Goal: Information Seeking & Learning: Find specific fact

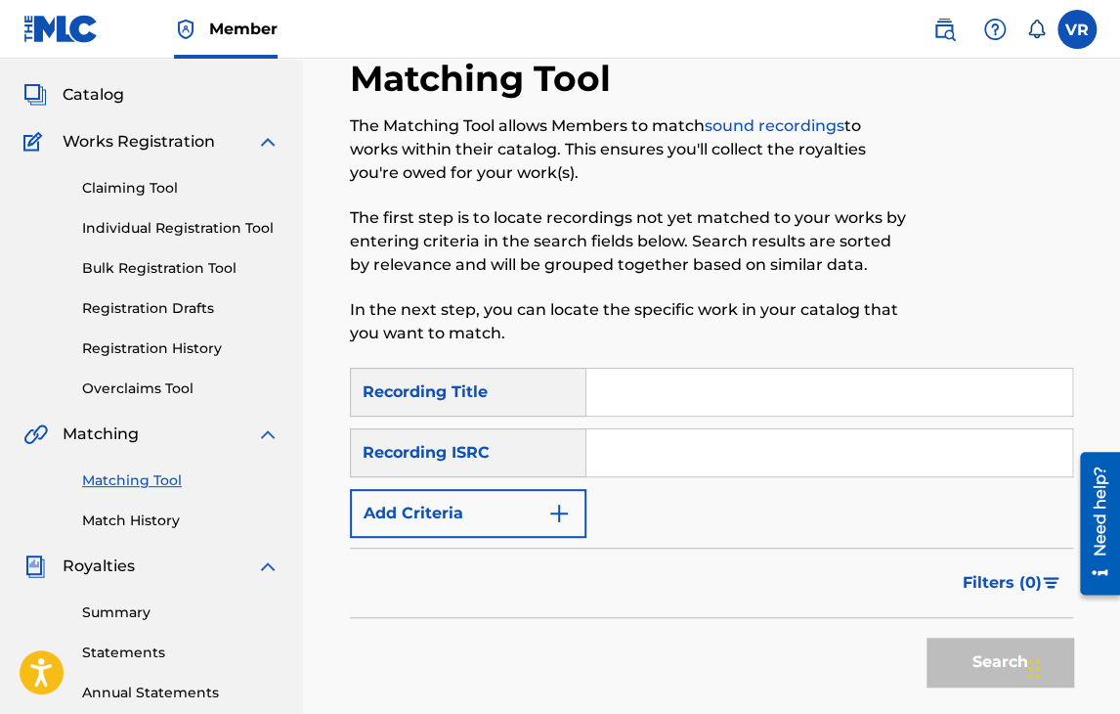
scroll to position [102, 0]
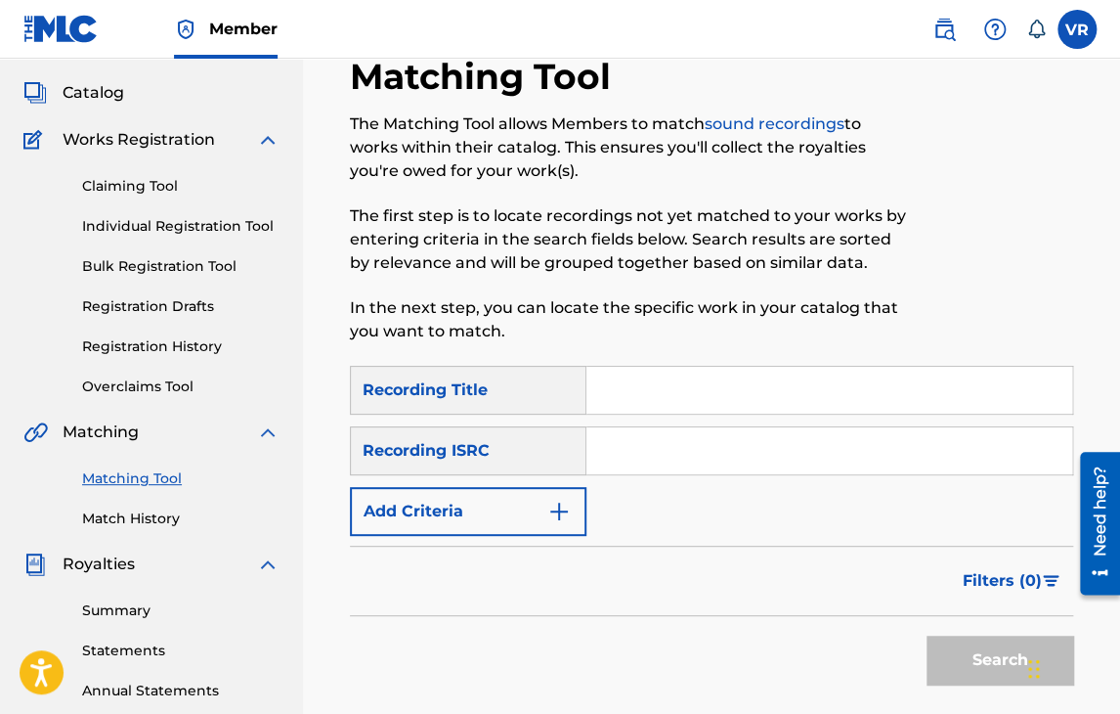
click at [324, 321] on div "Matching Tool The Matching Tool allows Members to match sound recordings to wor…" at bounding box center [711, 511] width 817 height 1011
click at [309, 294] on div "Matching Tool The Matching Tool allows Members to match sound recordings to wor…" at bounding box center [711, 511] width 817 height 1011
click at [206, 336] on link "Registration History" at bounding box center [180, 346] width 197 height 21
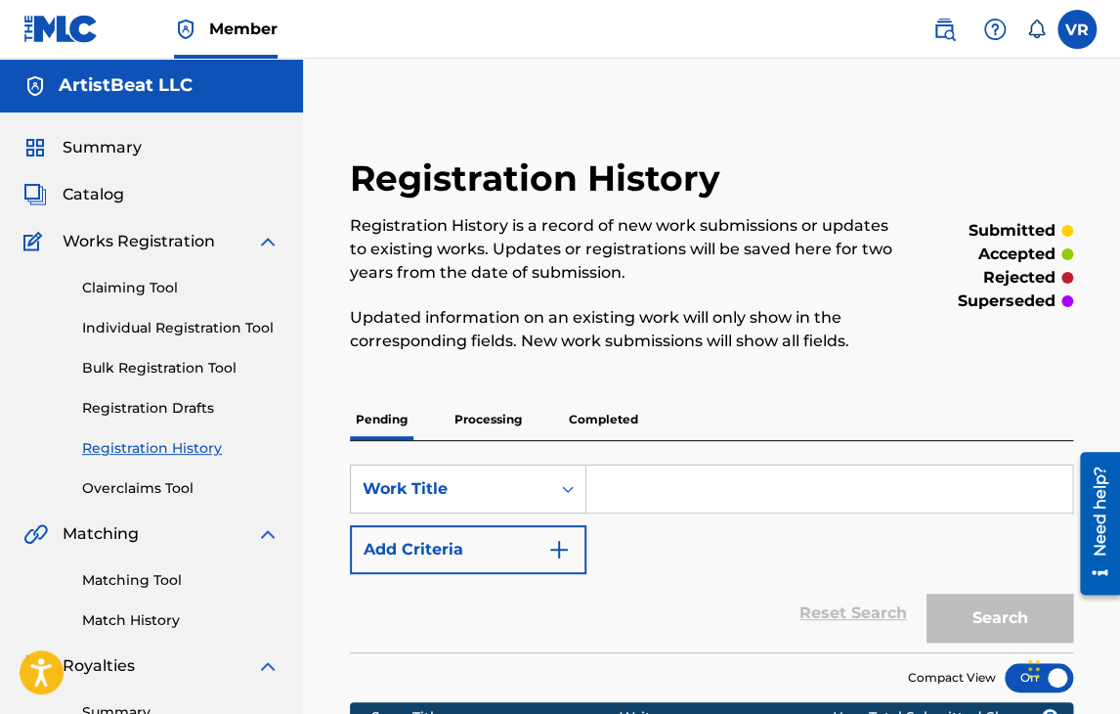
click at [944, 44] on link at bounding box center [944, 29] width 39 height 39
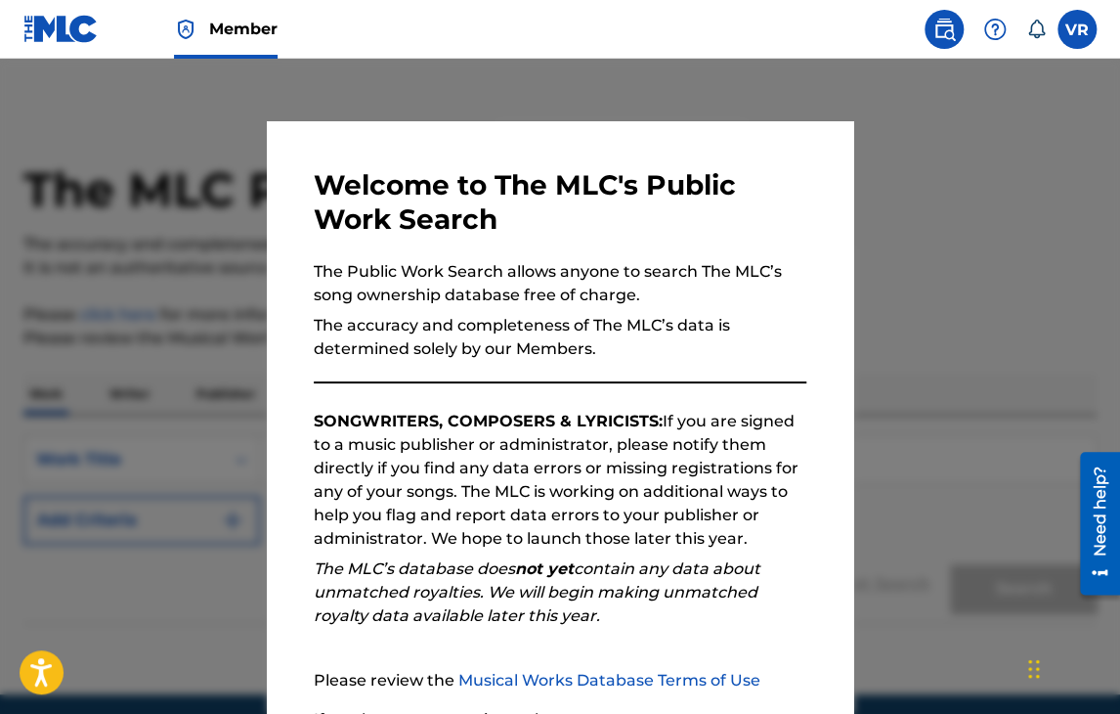
scroll to position [181, 0]
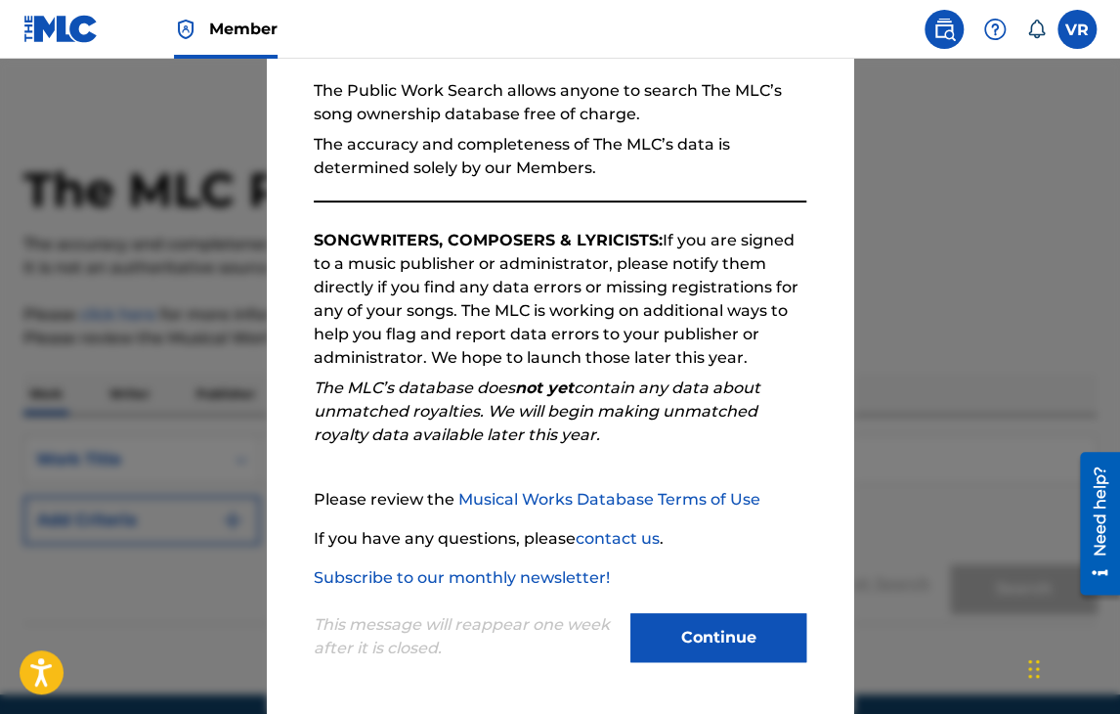
click at [738, 619] on button "Continue" at bounding box center [719, 637] width 176 height 49
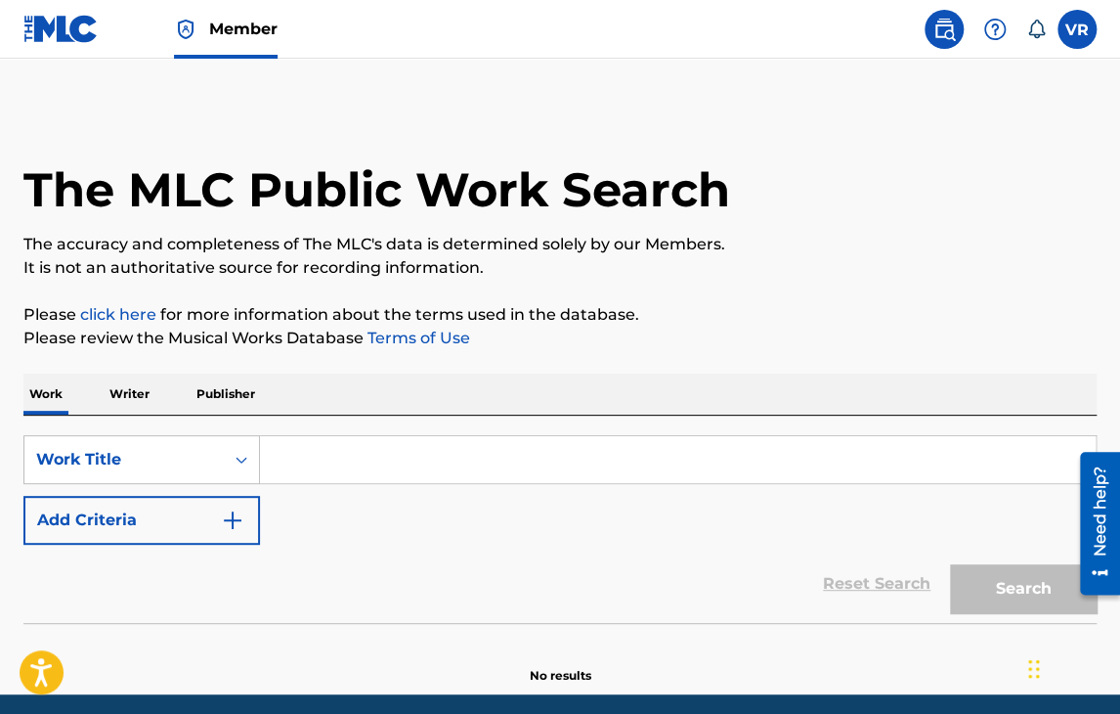
click at [358, 458] on input "Search Form" at bounding box center [678, 459] width 836 height 47
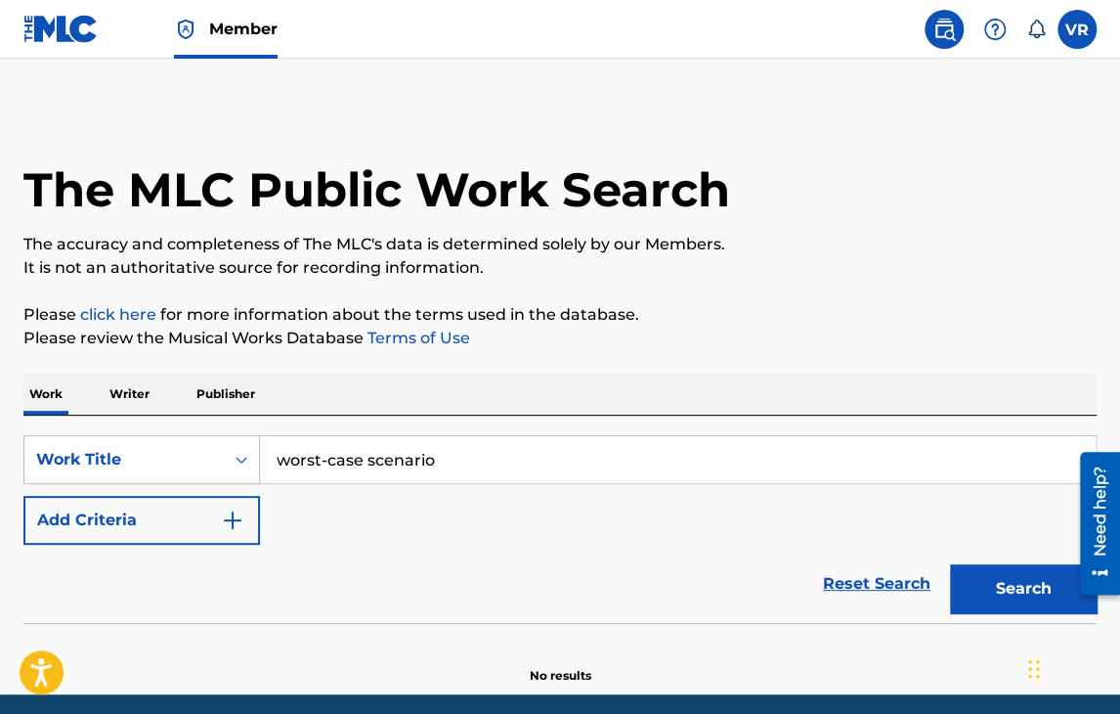
click at [950, 564] on button "Search" at bounding box center [1023, 588] width 147 height 49
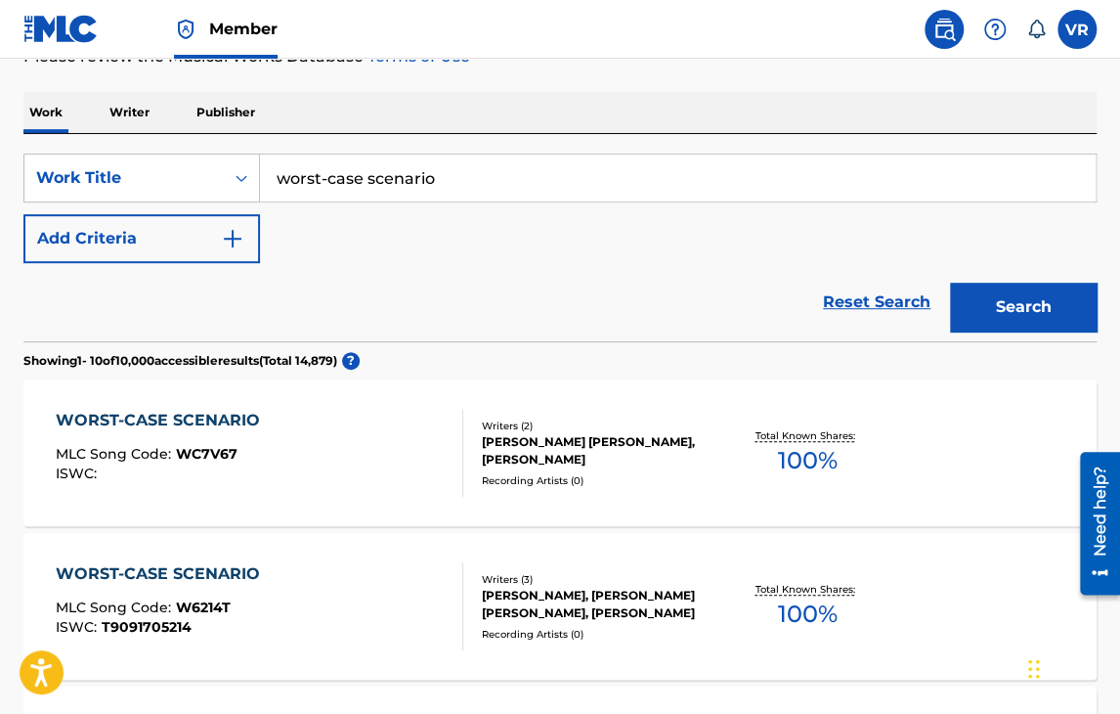
scroll to position [281, 0]
click at [332, 177] on input "worst-case scenario" at bounding box center [678, 178] width 836 height 47
drag, startPoint x: 508, startPoint y: 177, endPoint x: 68, endPoint y: 160, distance: 440.2
click at [68, 160] on div "SearchWithCriteriac8c60924-621b-48a3-84d9-92dc02120974 Work Title in a worstcas…" at bounding box center [559, 178] width 1073 height 49
type input "worst case scenerio"
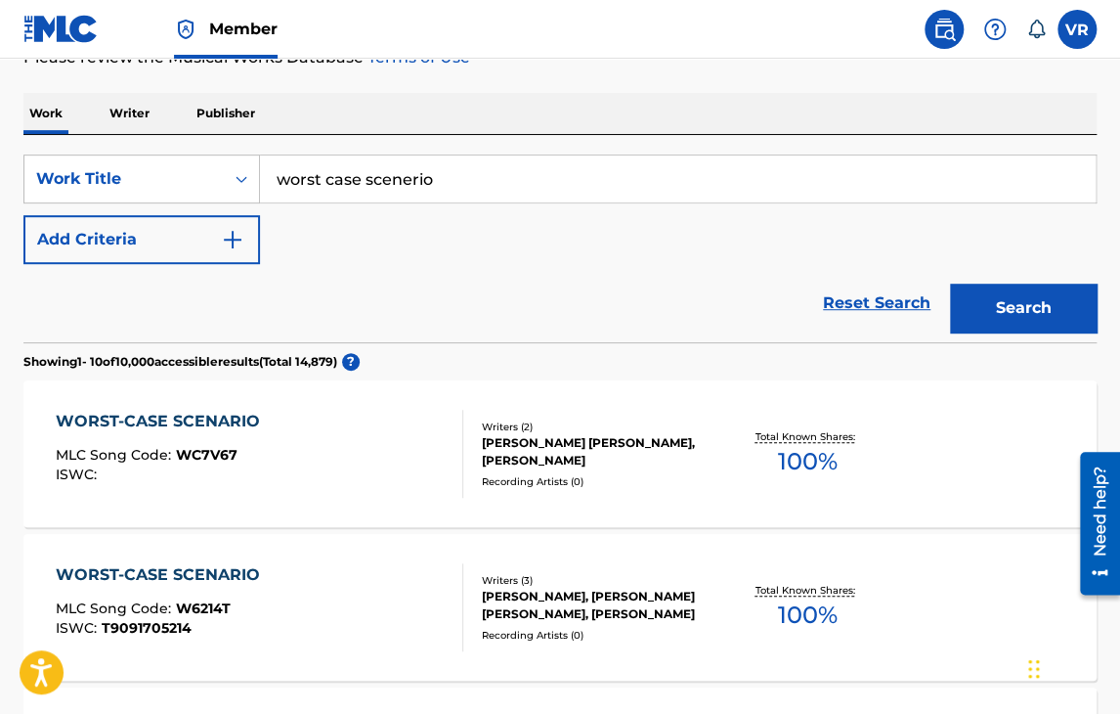
click at [1031, 314] on button "Search" at bounding box center [1023, 307] width 147 height 49
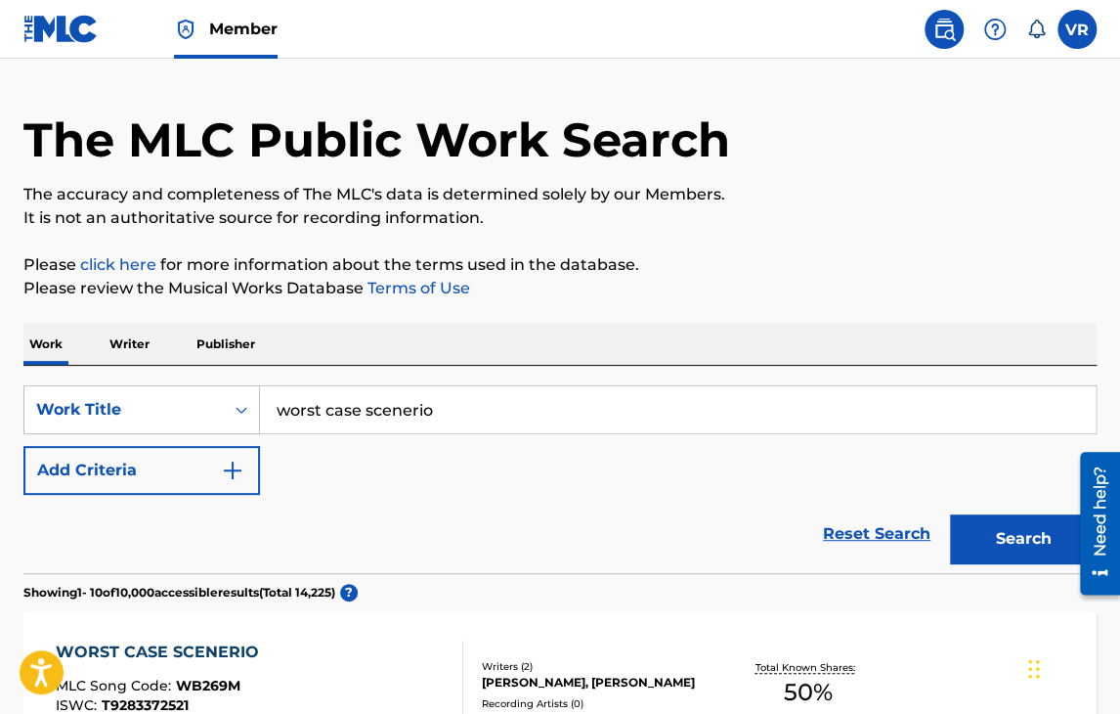
scroll to position [0, 0]
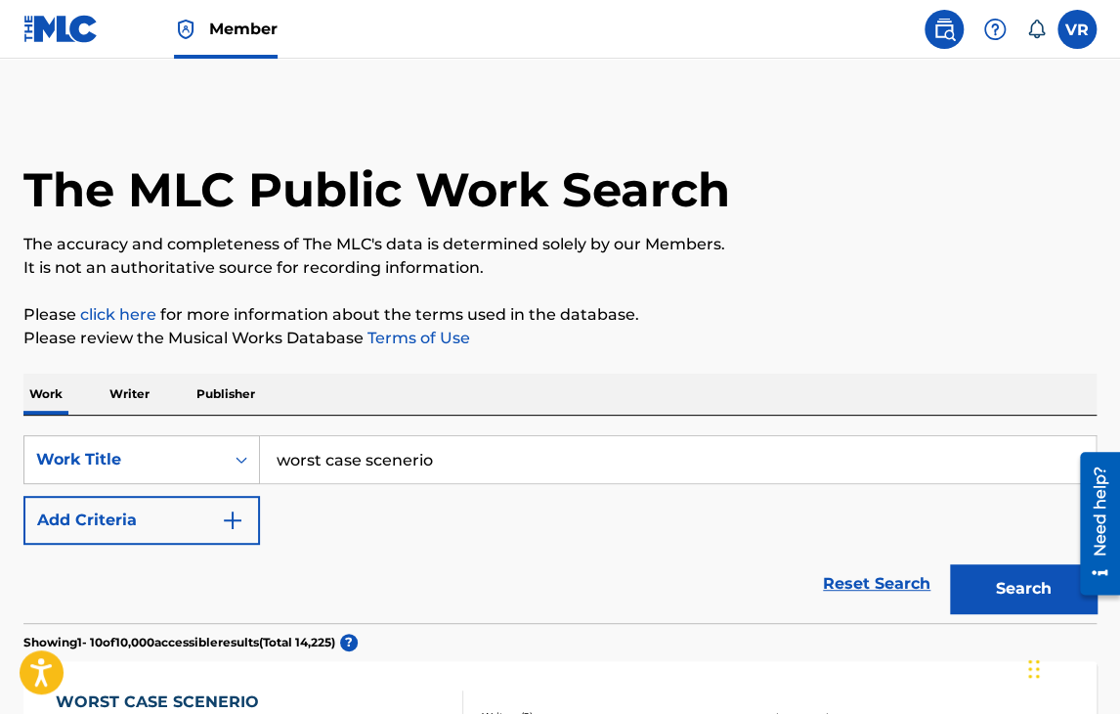
click at [170, 545] on div "Reset Search Search" at bounding box center [559, 584] width 1073 height 78
click at [171, 530] on button "Add Criteria" at bounding box center [141, 520] width 237 height 49
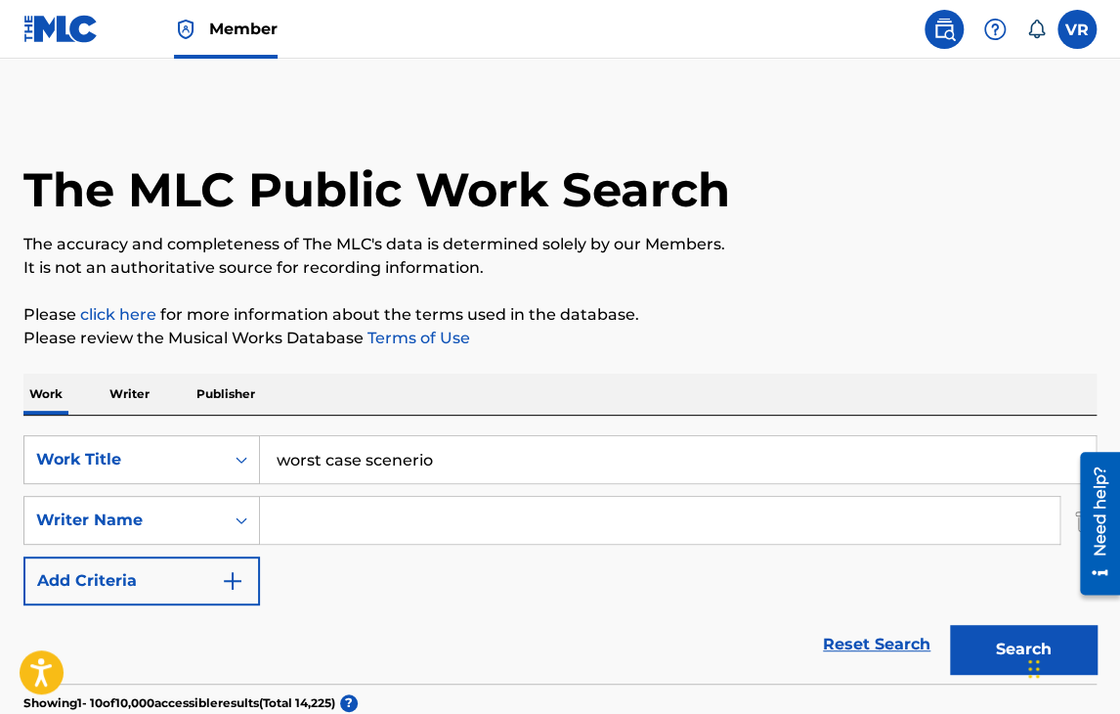
click at [313, 541] on input "Search Form" at bounding box center [660, 520] width 800 height 47
type input "[PERSON_NAME]"
click at [950, 625] on button "Search" at bounding box center [1023, 649] width 147 height 49
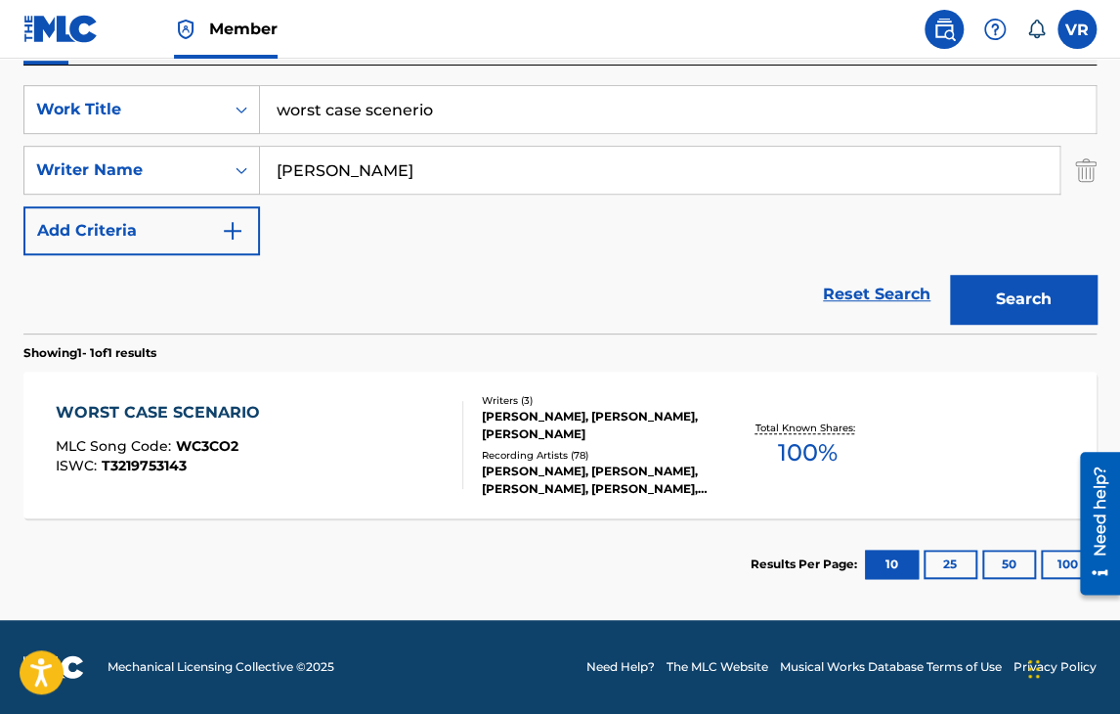
scroll to position [349, 0]
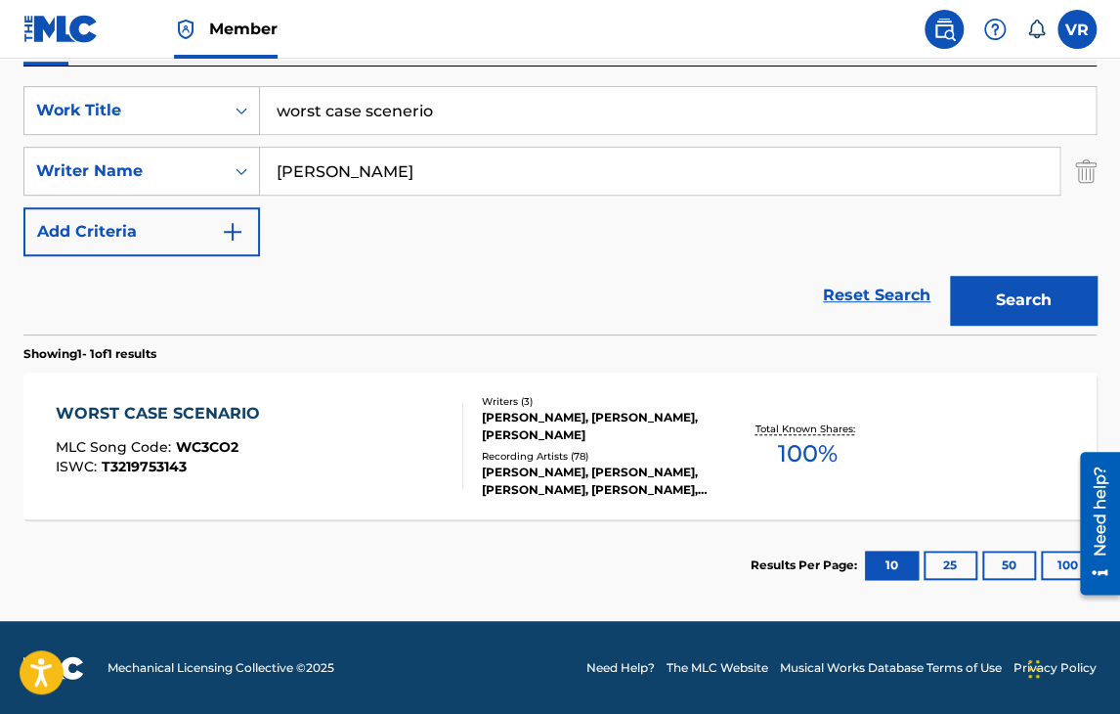
click at [321, 458] on div "WORST CASE SCENARIO MLC Song Code : WC3CO2 ISWC : T3219753143" at bounding box center [260, 446] width 408 height 88
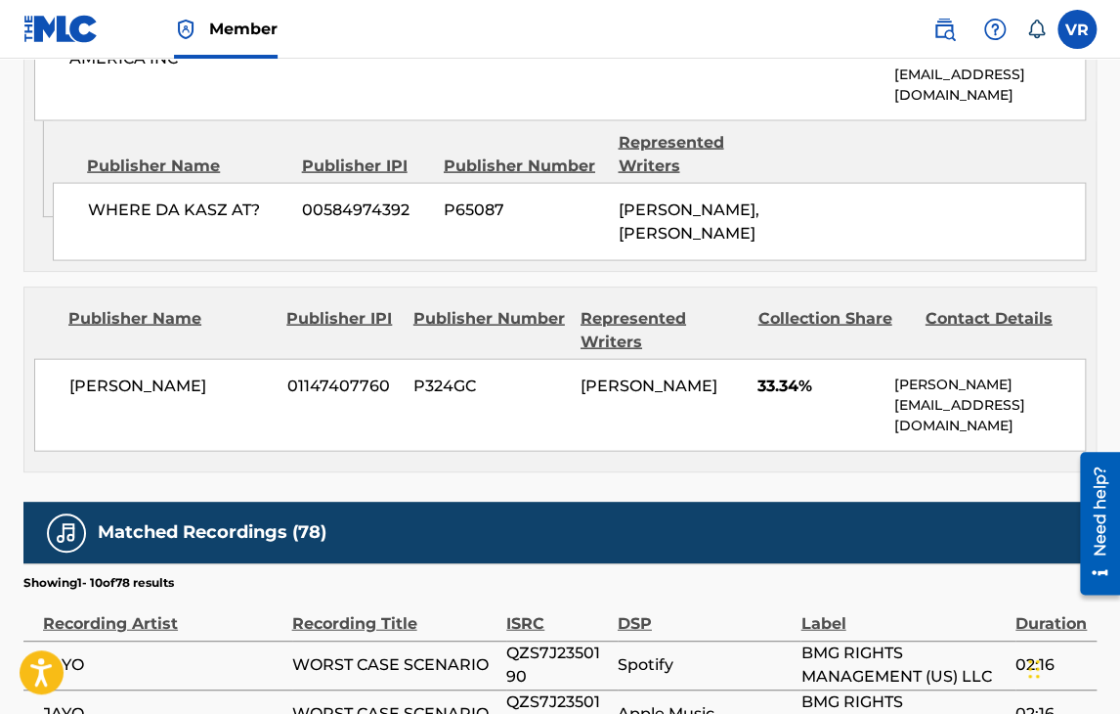
scroll to position [1412, 0]
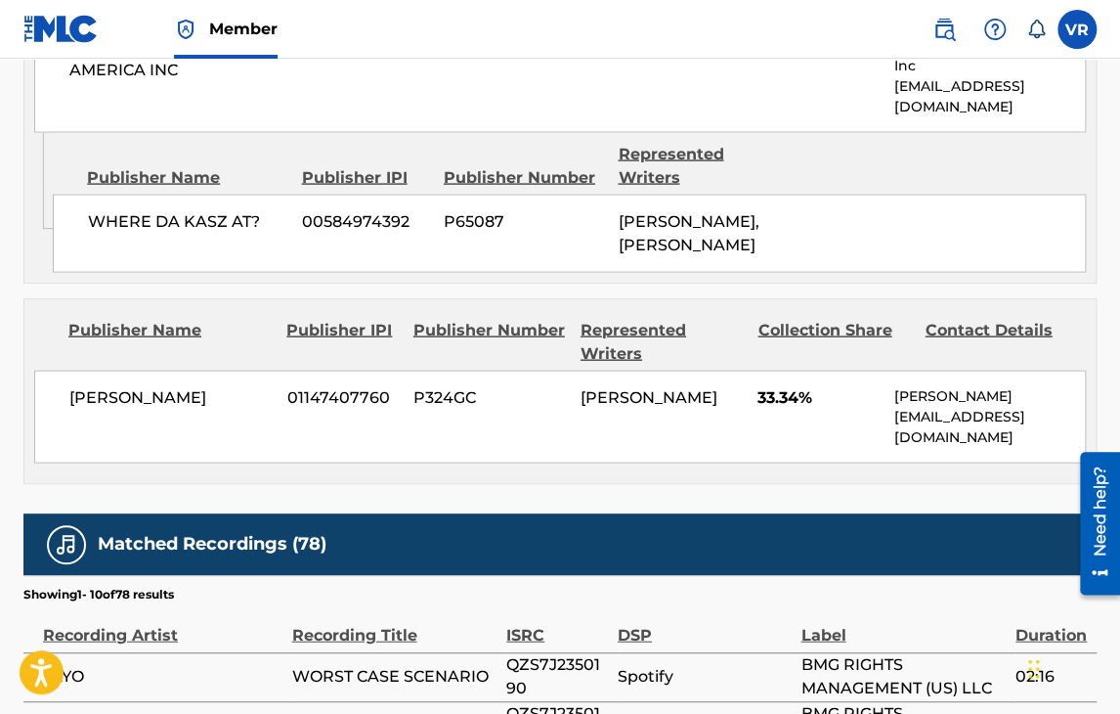
click at [615, 407] on div "[PERSON_NAME] 01147407760 P324GC [PERSON_NAME] 33.34% [PERSON_NAME] [PERSON_NAM…" at bounding box center [560, 417] width 1052 height 93
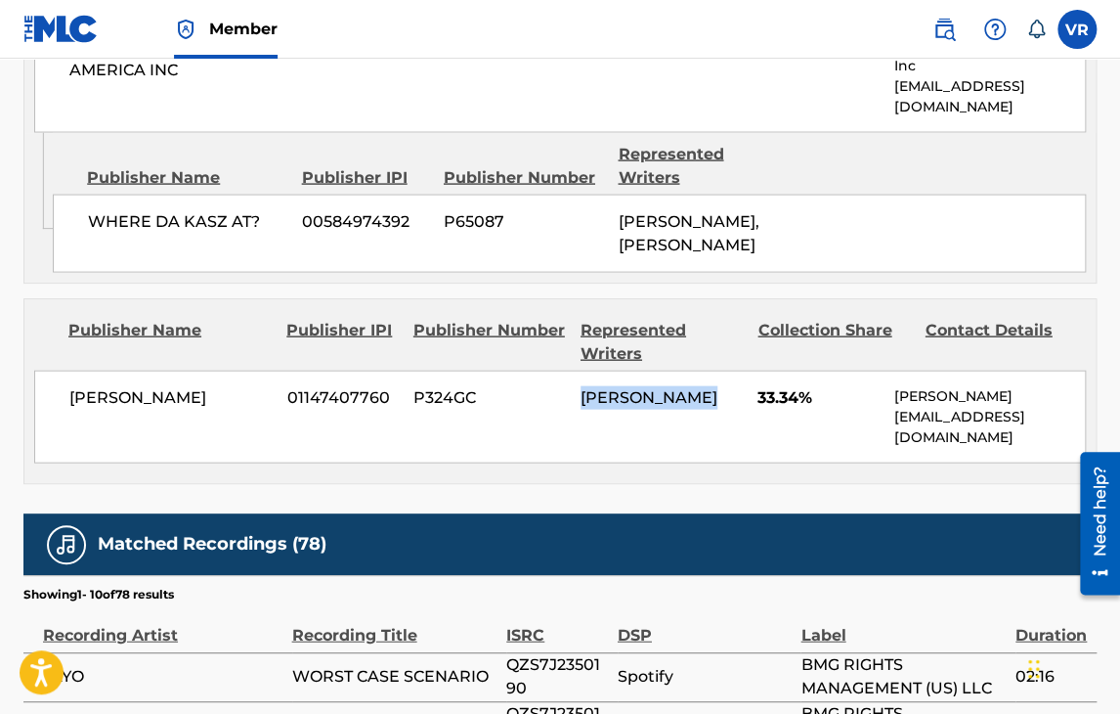
click at [615, 407] on div "[PERSON_NAME] 01147407760 P324GC [PERSON_NAME] 33.34% [PERSON_NAME] [PERSON_NAM…" at bounding box center [560, 417] width 1052 height 93
drag, startPoint x: 615, startPoint y: 407, endPoint x: 763, endPoint y: 393, distance: 148.2
click at [763, 393] on div "[PERSON_NAME] 01147407760 P324GC [PERSON_NAME] 33.34% [PERSON_NAME] [PERSON_NAM…" at bounding box center [560, 417] width 1052 height 93
click at [763, 393] on span "33.34%" at bounding box center [819, 397] width 122 height 23
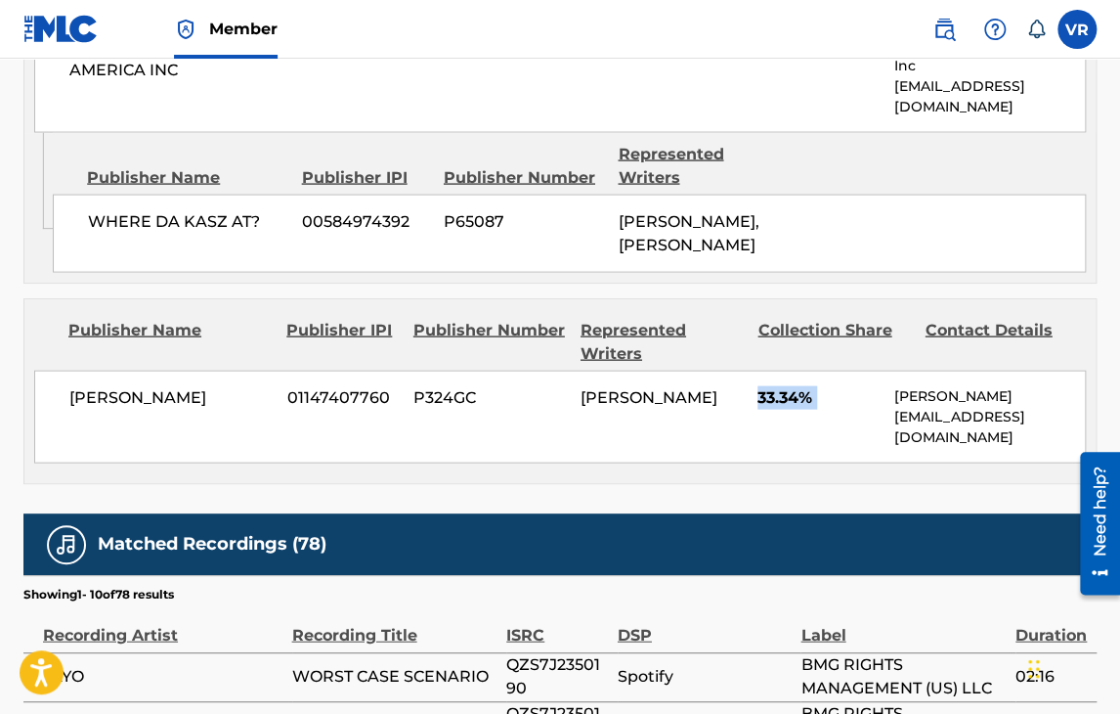
click at [763, 393] on span "33.34%" at bounding box center [819, 397] width 122 height 23
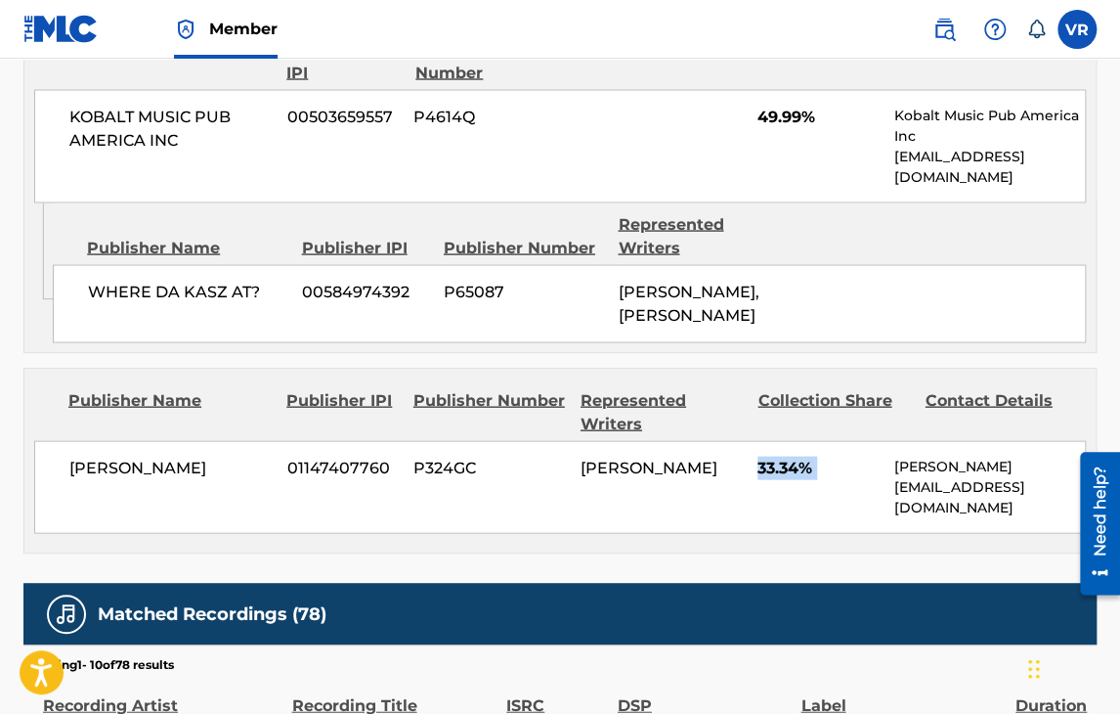
scroll to position [1338, 0]
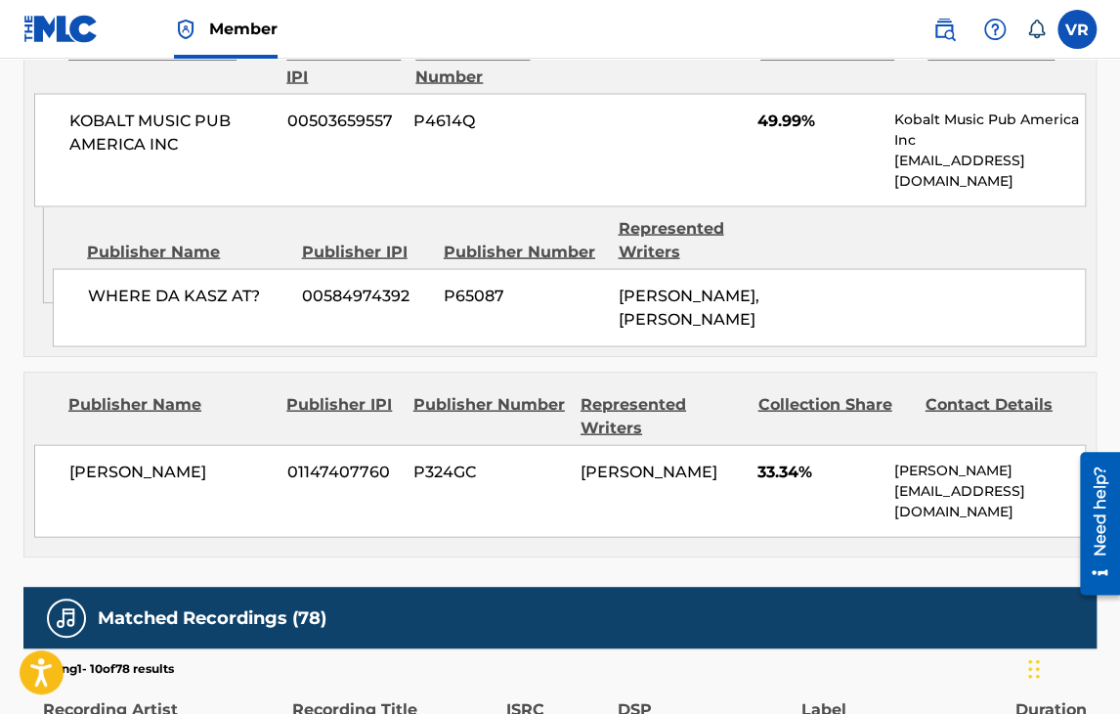
click at [403, 360] on div "Publishers (3) Total shares: 100 % Administrator Name Administrator IPI Adminis…" at bounding box center [559, 87] width 1073 height 940
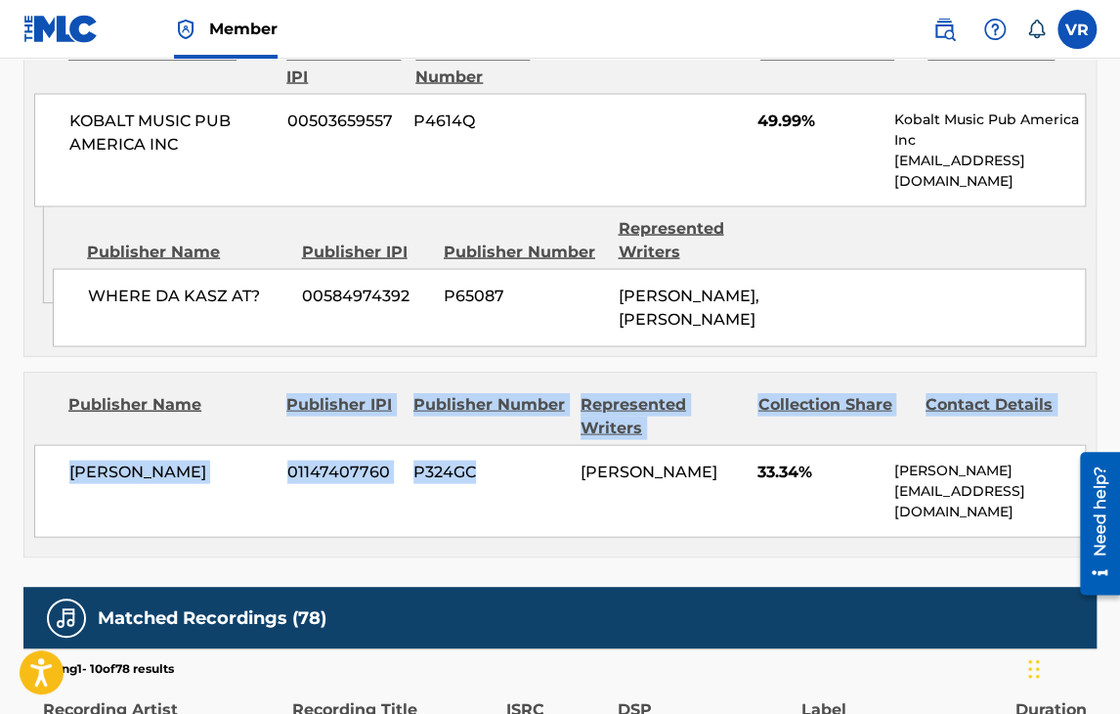
drag, startPoint x: 403, startPoint y: 360, endPoint x: 433, endPoint y: 484, distance: 127.8
click at [433, 484] on div "Publishers (3) Total shares: 100 % Administrator Name Administrator IPI Adminis…" at bounding box center [559, 87] width 1073 height 940
click at [433, 484] on div "[PERSON_NAME] 01147407760 P324GC [PERSON_NAME] 33.34% [PERSON_NAME] [PERSON_NAM…" at bounding box center [560, 490] width 1052 height 93
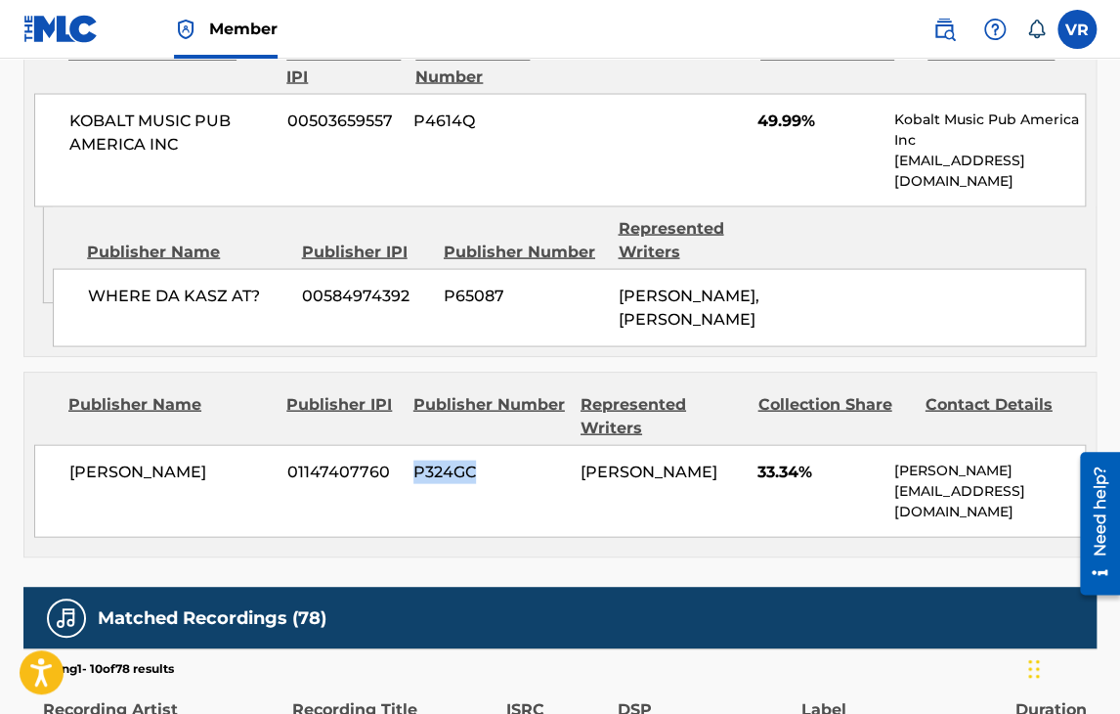
drag, startPoint x: 433, startPoint y: 484, endPoint x: 446, endPoint y: 454, distance: 32.9
click at [446, 454] on div "[PERSON_NAME] 01147407760 P324GC [PERSON_NAME] 33.34% [PERSON_NAME] [PERSON_NAM…" at bounding box center [560, 490] width 1052 height 93
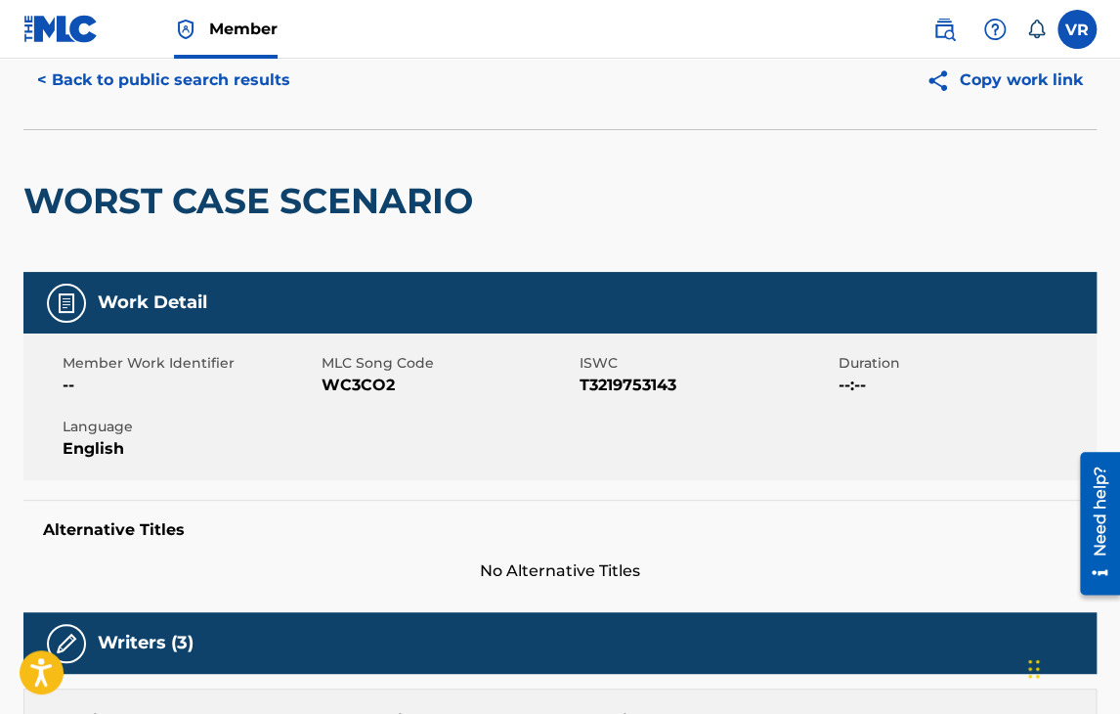
scroll to position [0, 0]
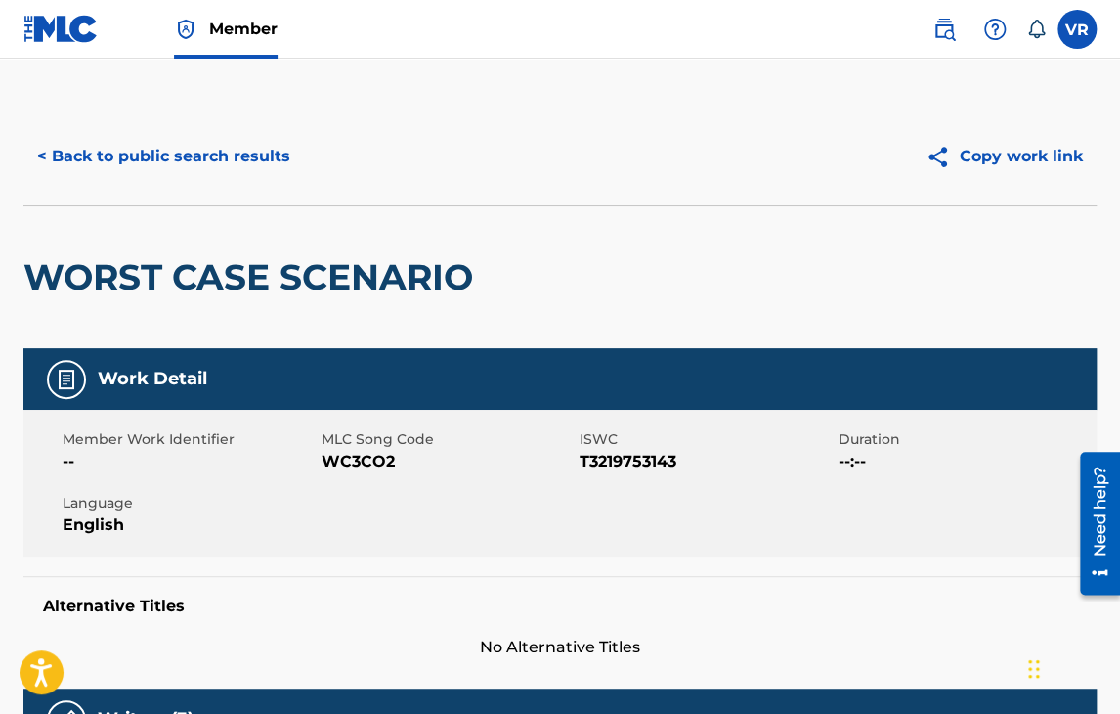
click at [248, 155] on button "< Back to public search results" at bounding box center [163, 156] width 281 height 49
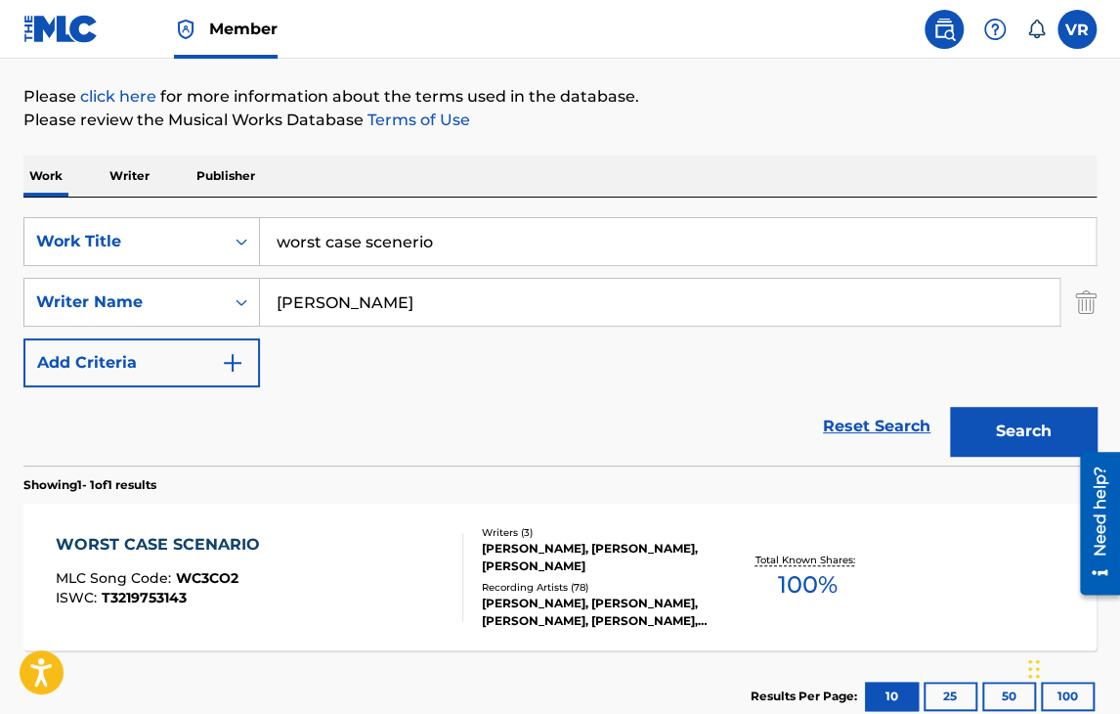
scroll to position [217, 0]
click at [466, 365] on div "SearchWithCriteriac8c60924-621b-48a3-84d9-92dc02120974 Work Title worst case sc…" at bounding box center [559, 303] width 1073 height 170
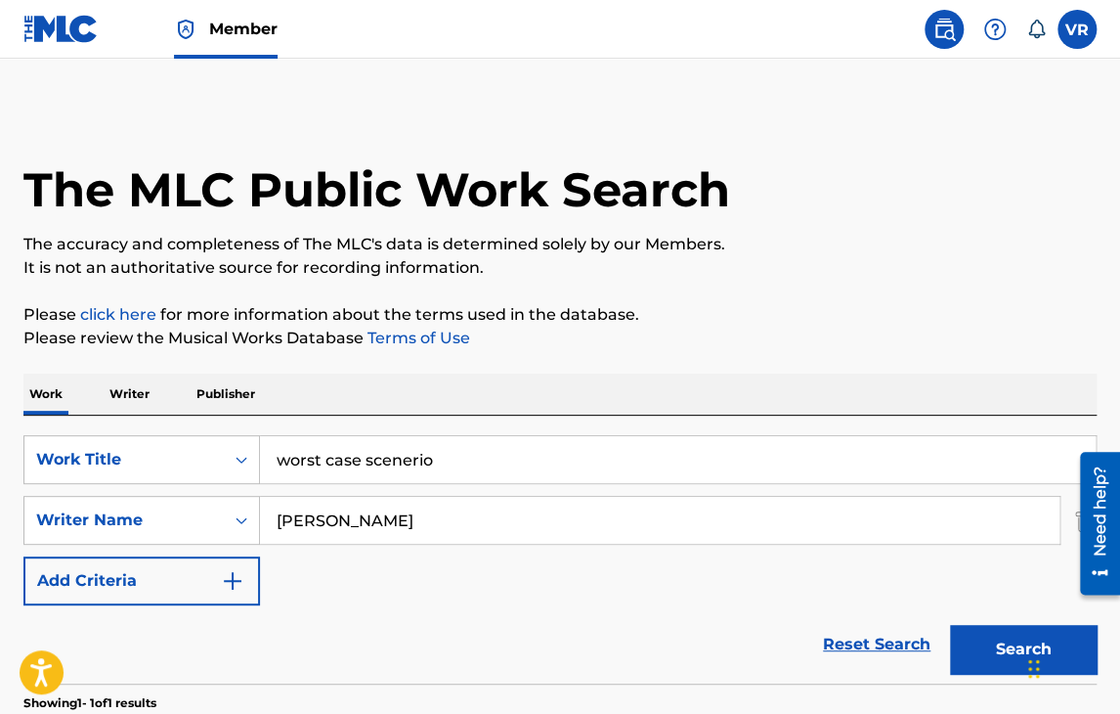
scroll to position [350, 0]
